Goal: Information Seeking & Learning: Learn about a topic

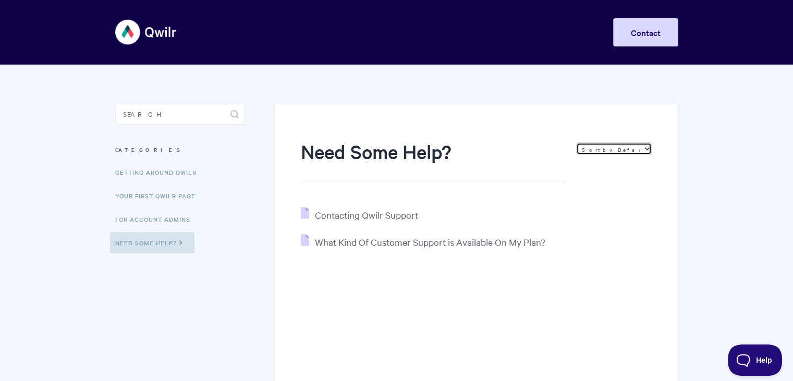
click at [588, 149] on select "Sort by Default Sort A-Z Sort by Popularity Sort by Last Updated" at bounding box center [614, 148] width 76 height 13
select select "name"
click at [576, 142] on select "Sort by Default Sort A-Z Sort by Popularity Sort by Last Updated" at bounding box center [614, 148] width 76 height 13
click at [606, 153] on select "Sort by Default Sort A-Z Sort by Popularity Sort by Last Updated" at bounding box center [614, 148] width 76 height 13
